Goal: Find specific page/section: Find specific page/section

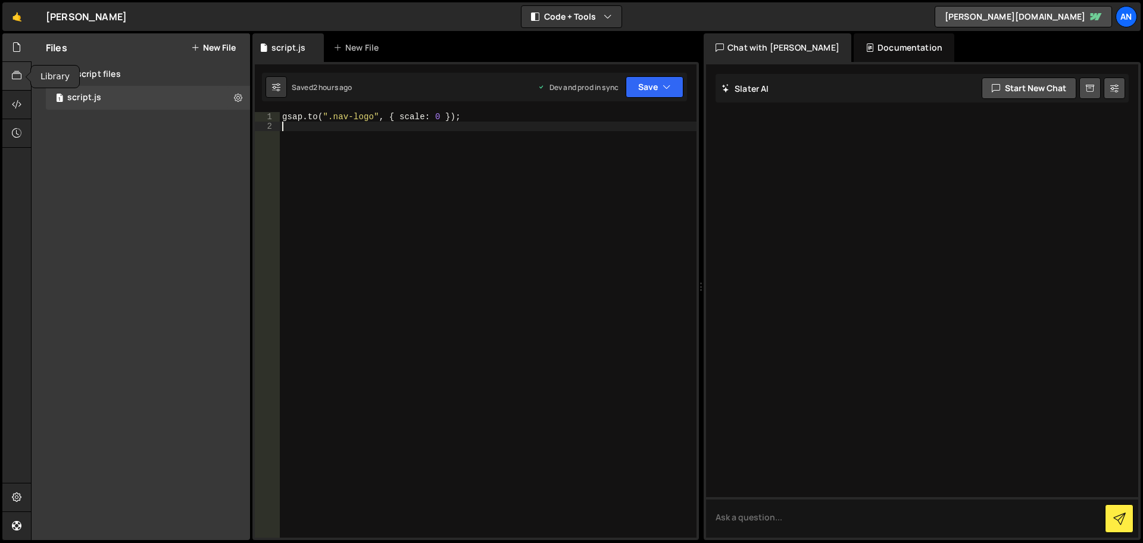
click at [18, 73] on icon at bounding box center [17, 75] width 10 height 13
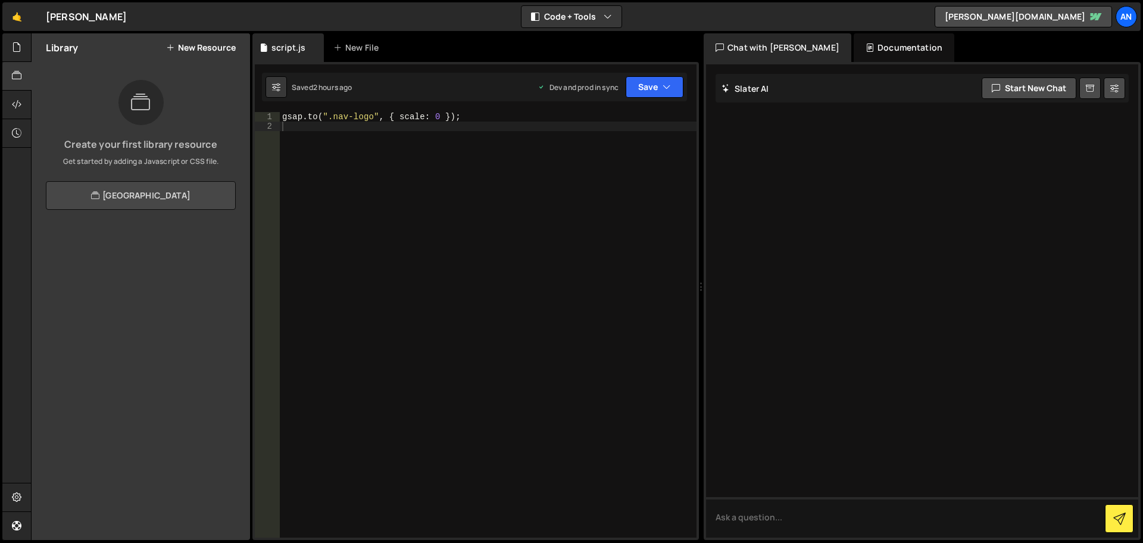
click at [132, 190] on link "[GEOGRAPHIC_DATA]" at bounding box center [141, 195] width 190 height 29
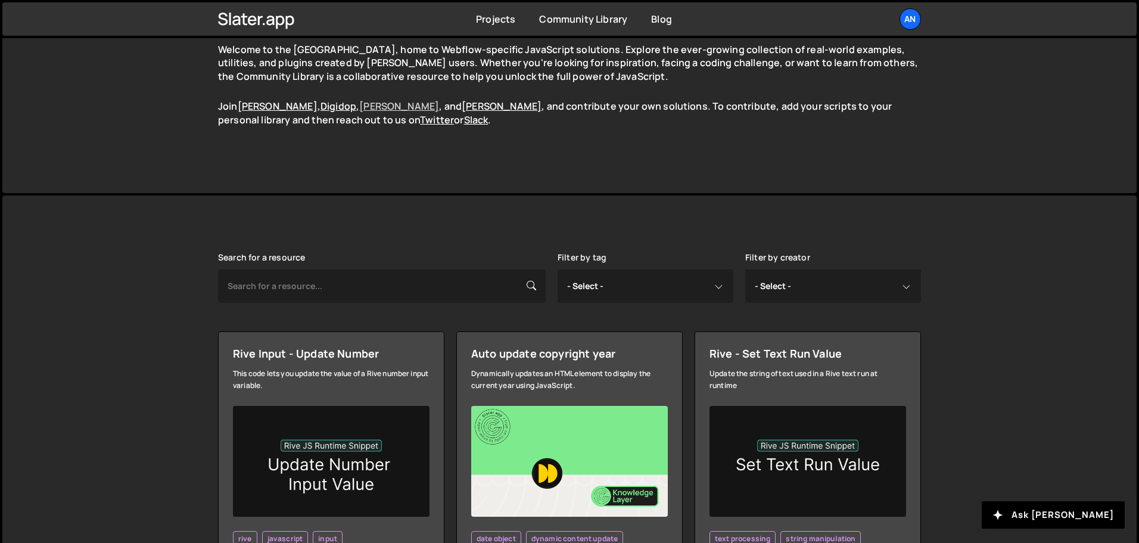
scroll to position [119, 0]
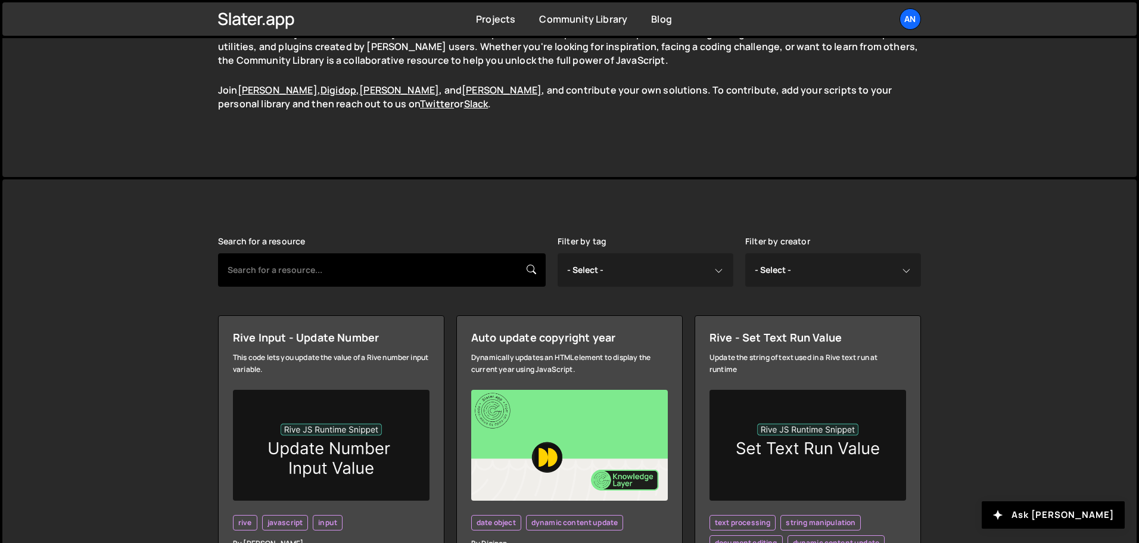
click at [337, 269] on input "text" at bounding box center [382, 269] width 328 height 33
click at [332, 258] on input "text" at bounding box center [382, 269] width 328 height 33
paste input "Timothy Ricks"
type input "Timothy Ricks"
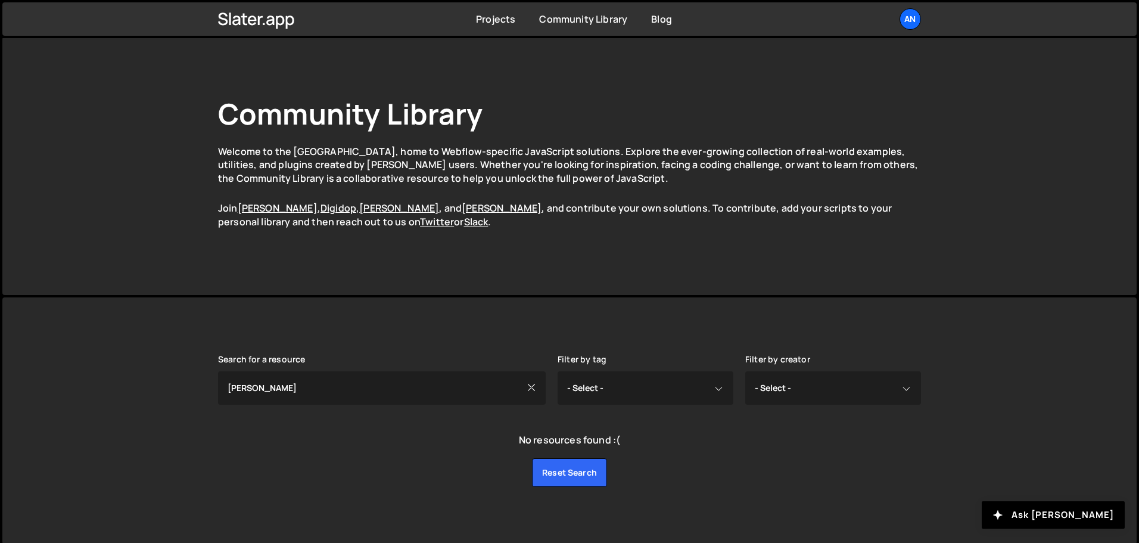
scroll to position [5, 0]
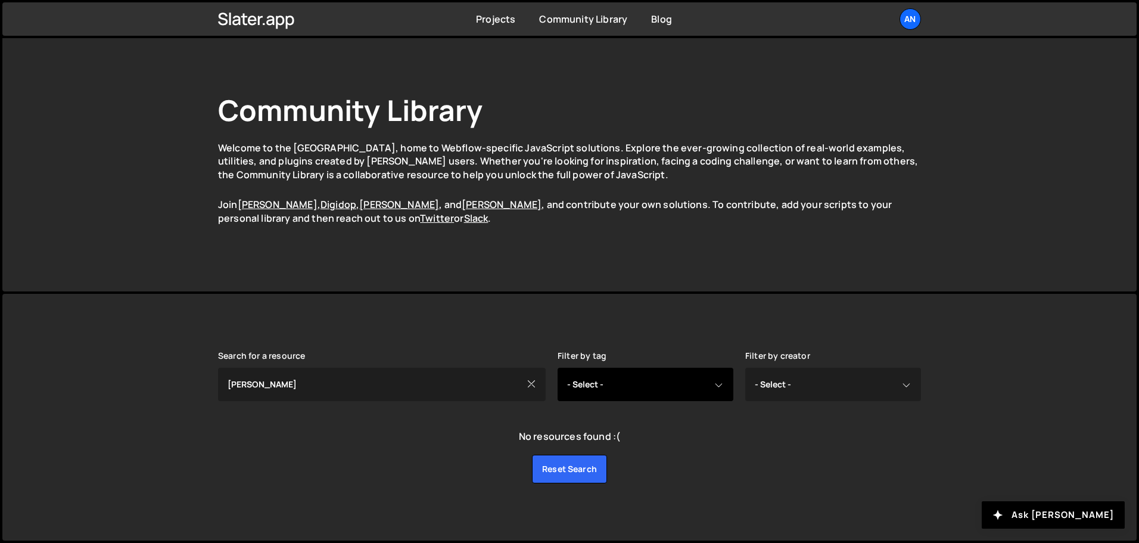
click at [697, 383] on select "- Select - all resources ::selection api american flag animation array filterin…" at bounding box center [645, 383] width 176 height 33
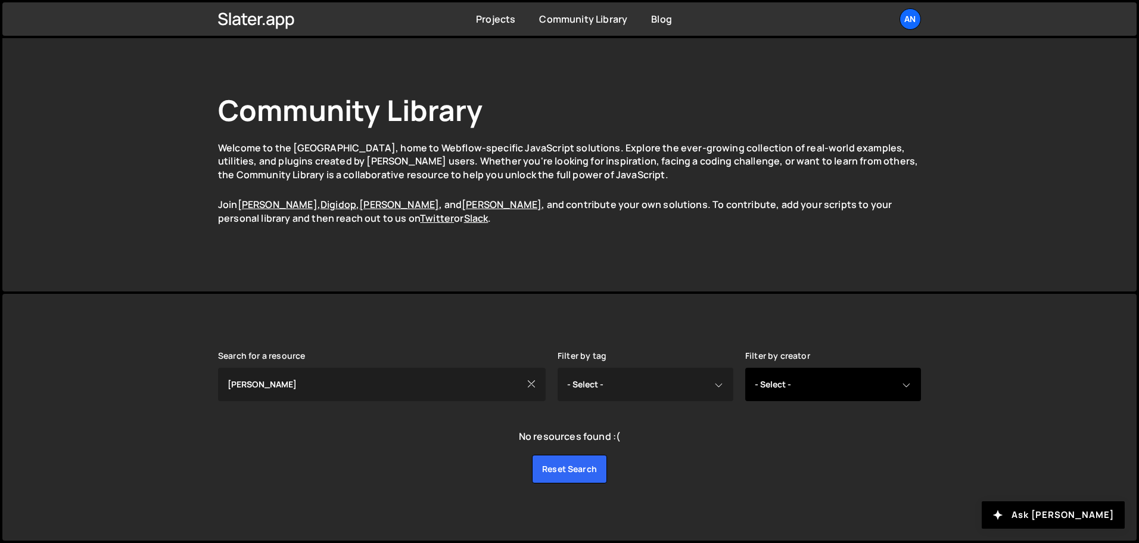
click at [838, 389] on select "- Select - all resources Andrea Morgan Corey Moen Digipop Green Malan Jared Mal…" at bounding box center [833, 383] width 176 height 33
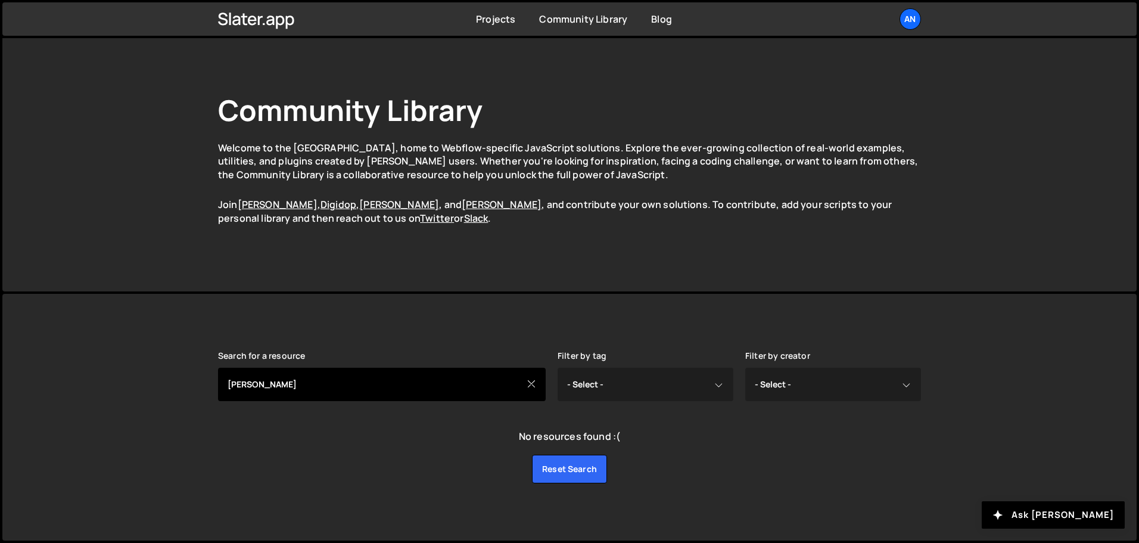
click at [440, 391] on input "Timothy Ricks" at bounding box center [382, 383] width 328 height 33
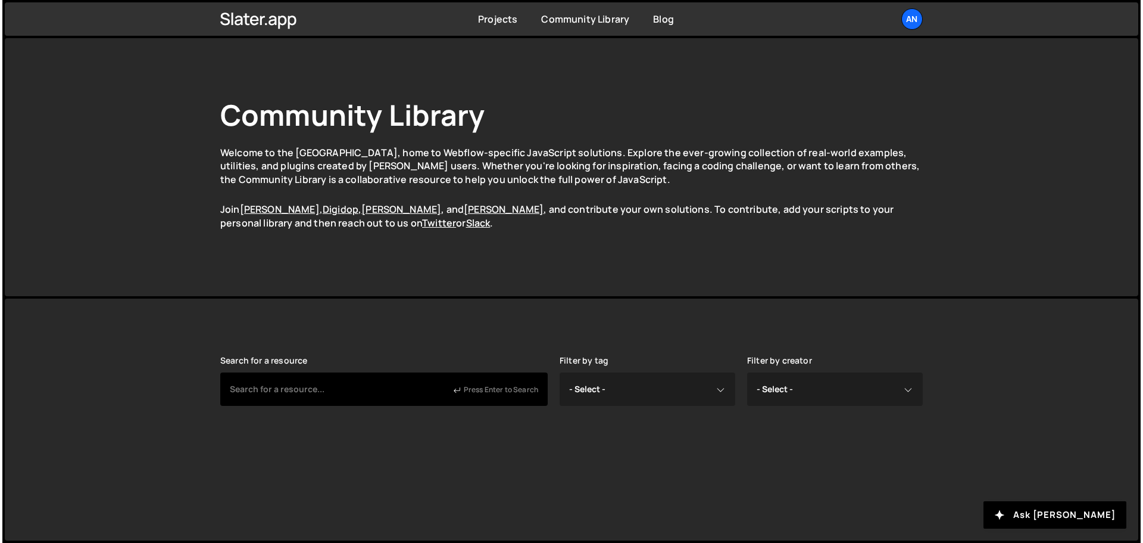
scroll to position [0, 0]
